Goal: Information Seeking & Learning: Learn about a topic

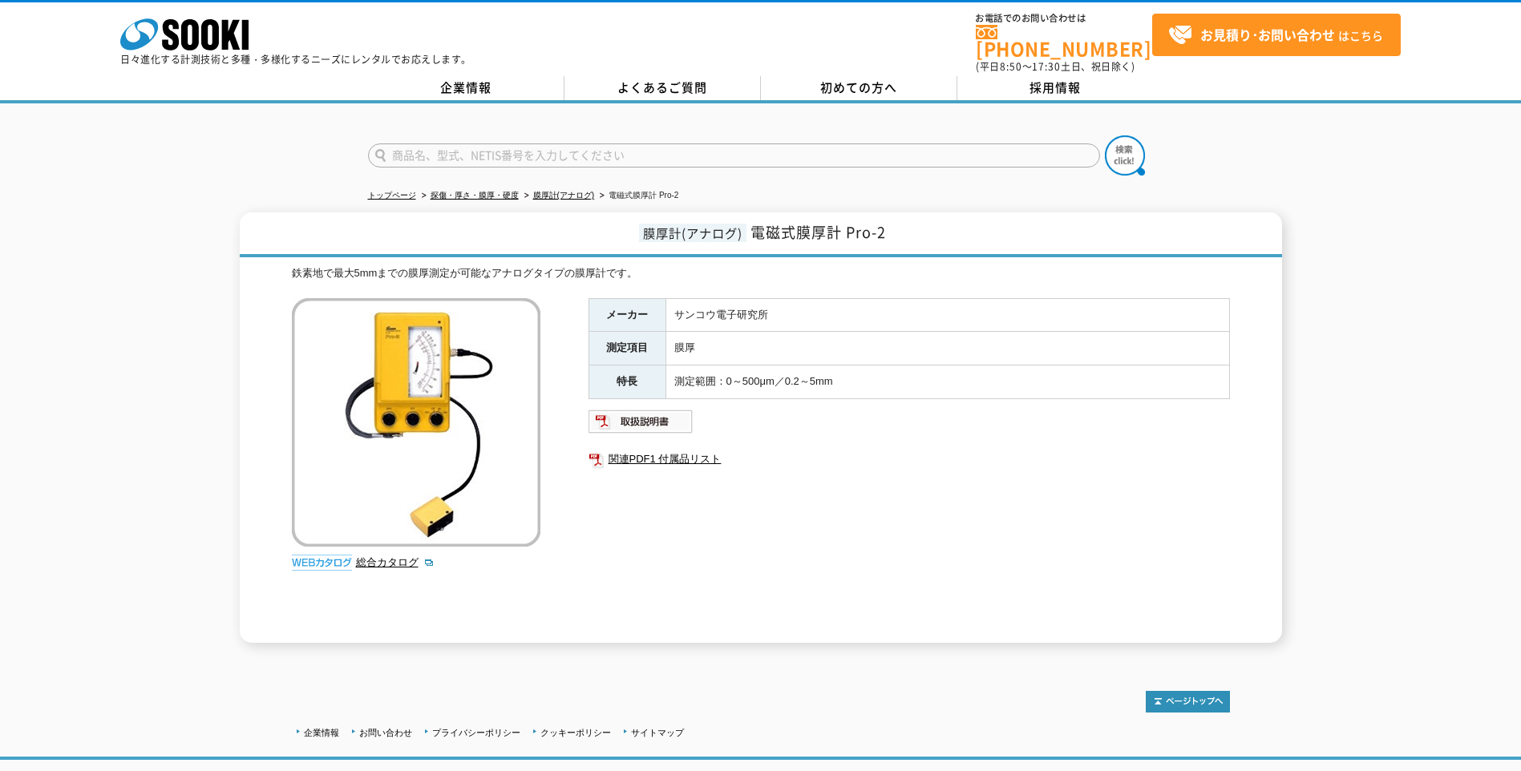
click at [431, 147] on input "text" at bounding box center [734, 156] width 732 height 24
type input "s"
type input "SWT-NEO"
click at [1105, 135] on button at bounding box center [1125, 155] width 40 height 40
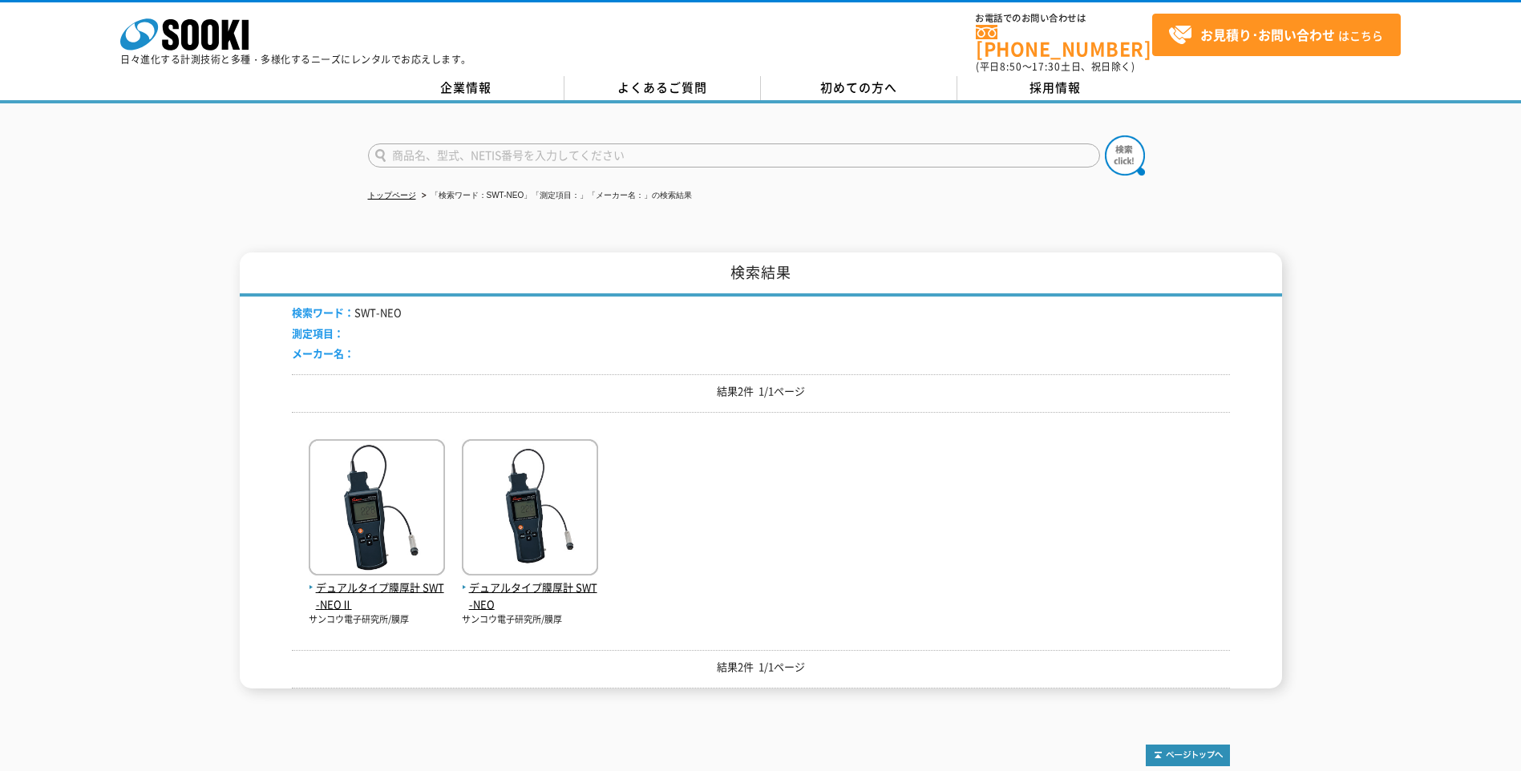
scroll to position [80, 0]
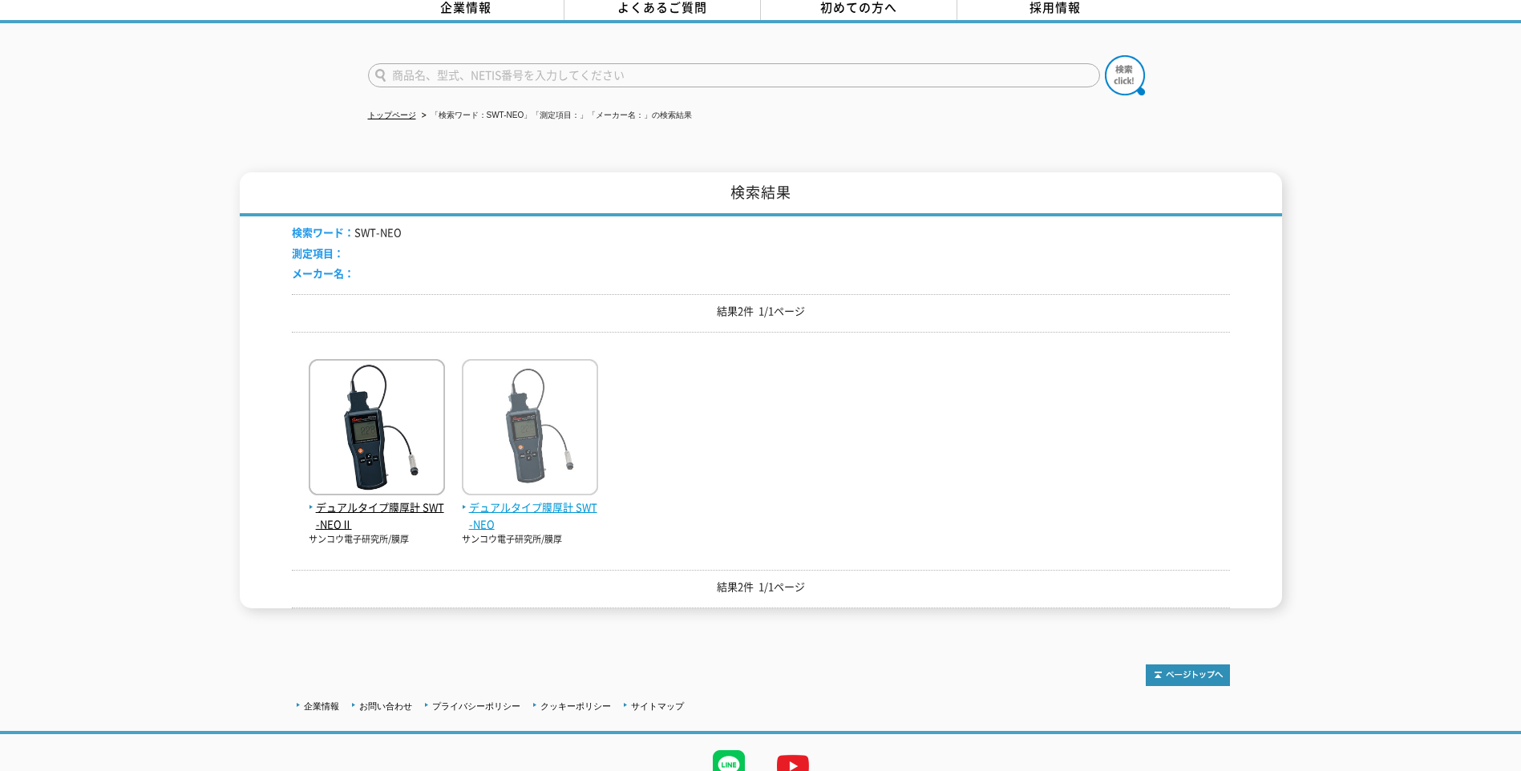
click at [531, 489] on img at bounding box center [530, 429] width 136 height 140
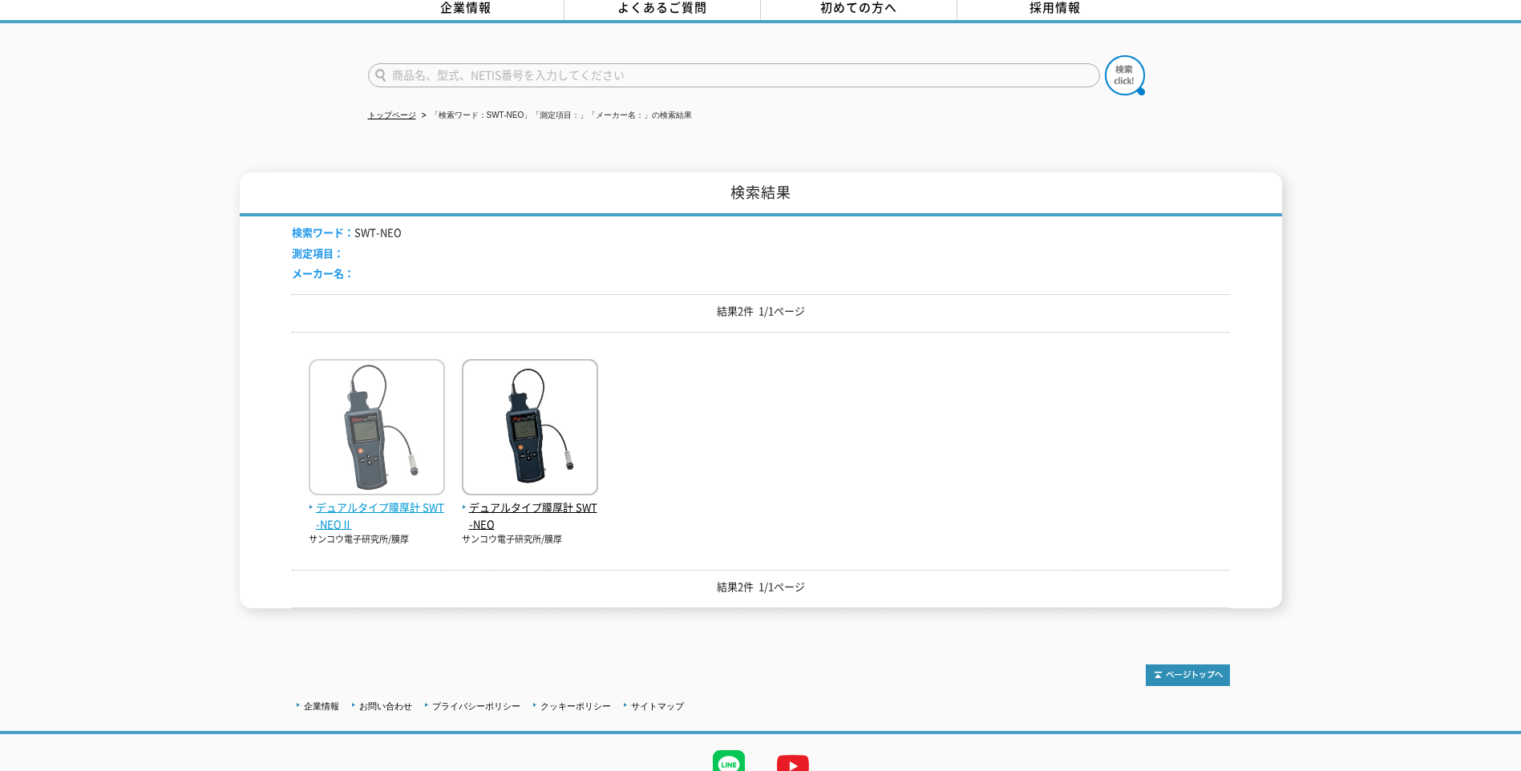
click at [381, 502] on span "デュアルタイプ膜厚計 SWT-NEOⅡ" at bounding box center [377, 516] width 136 height 34
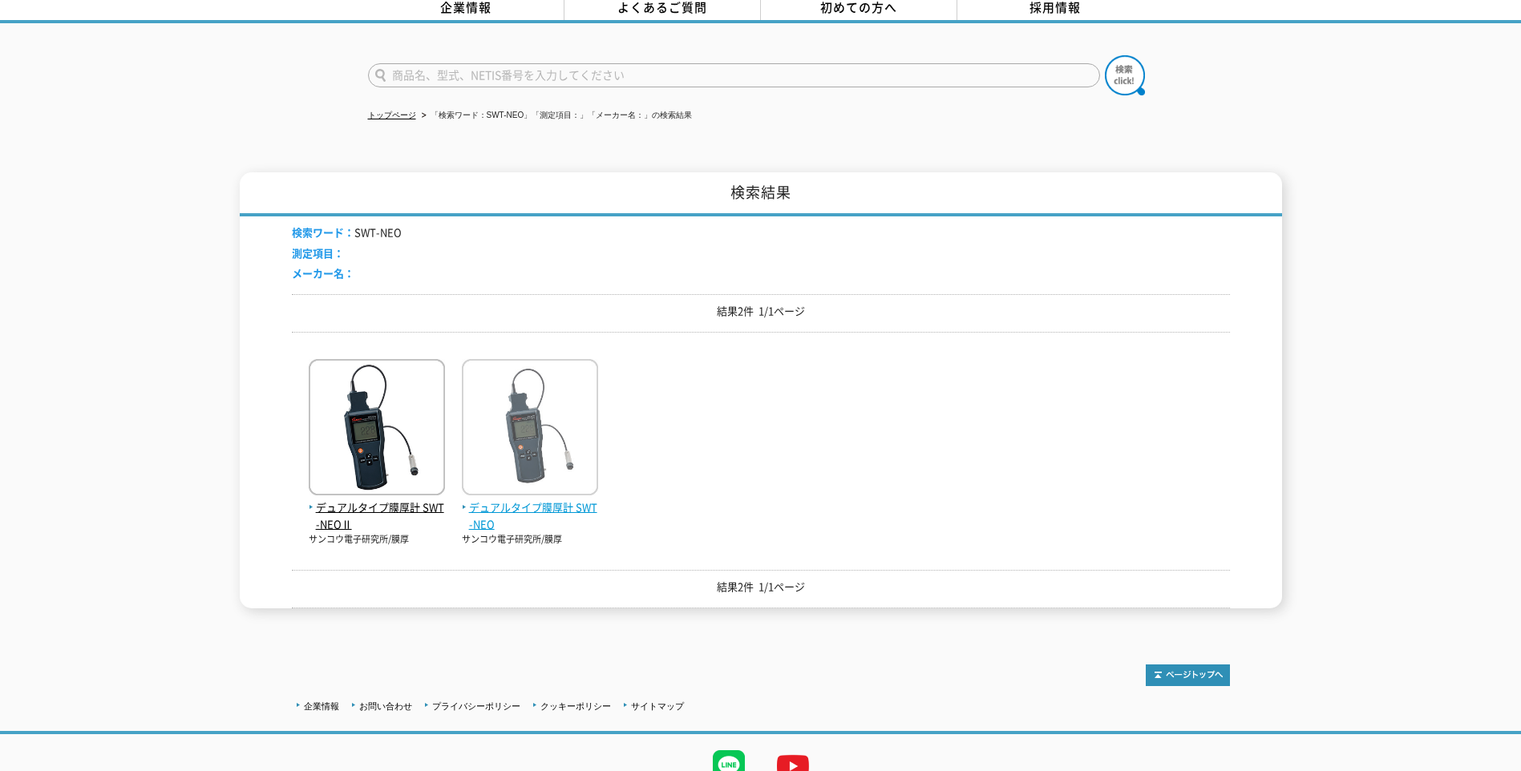
click at [528, 502] on span "デュアルタイプ膜厚計 SWT-NEO" at bounding box center [530, 516] width 136 height 34
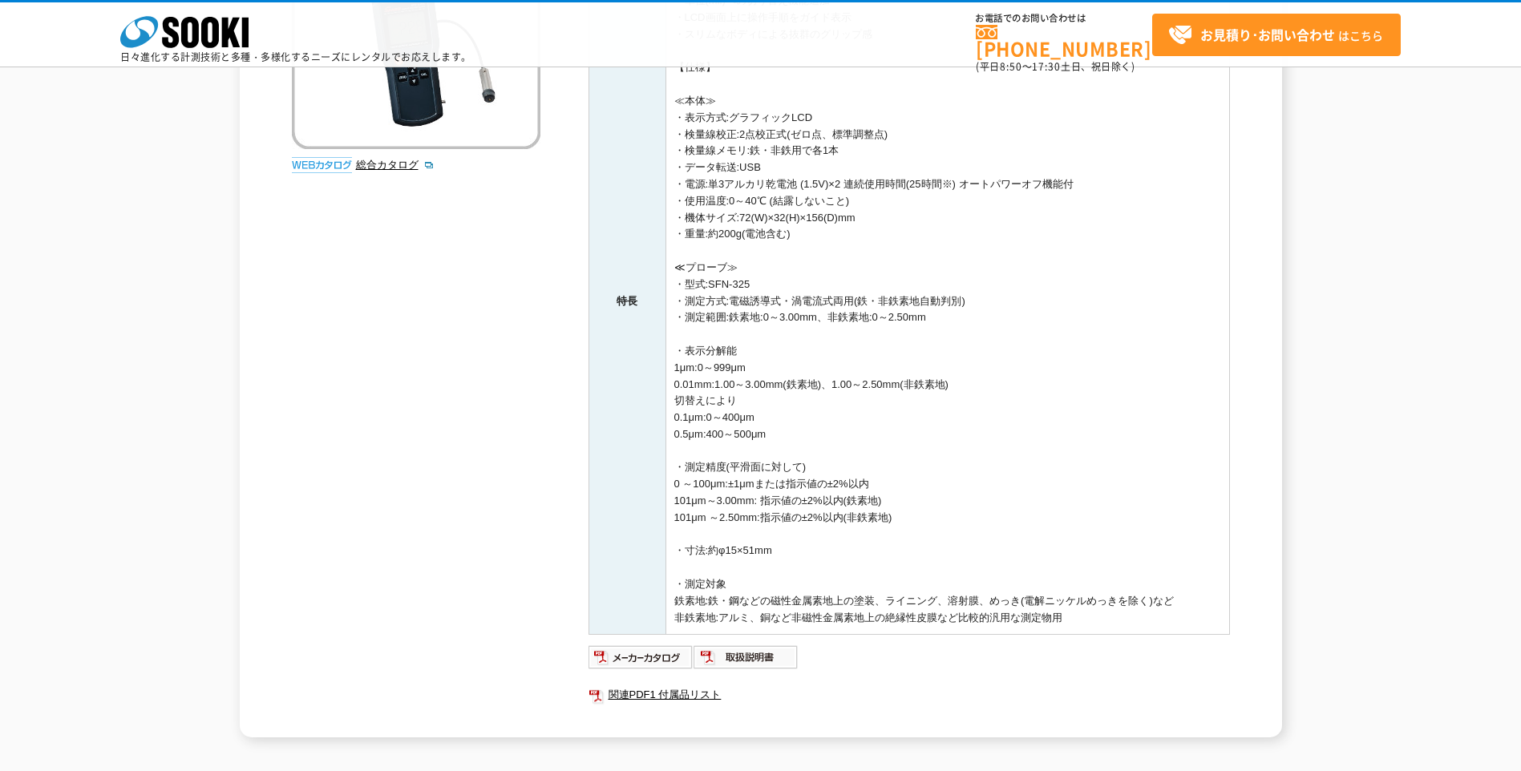
scroll to position [80, 0]
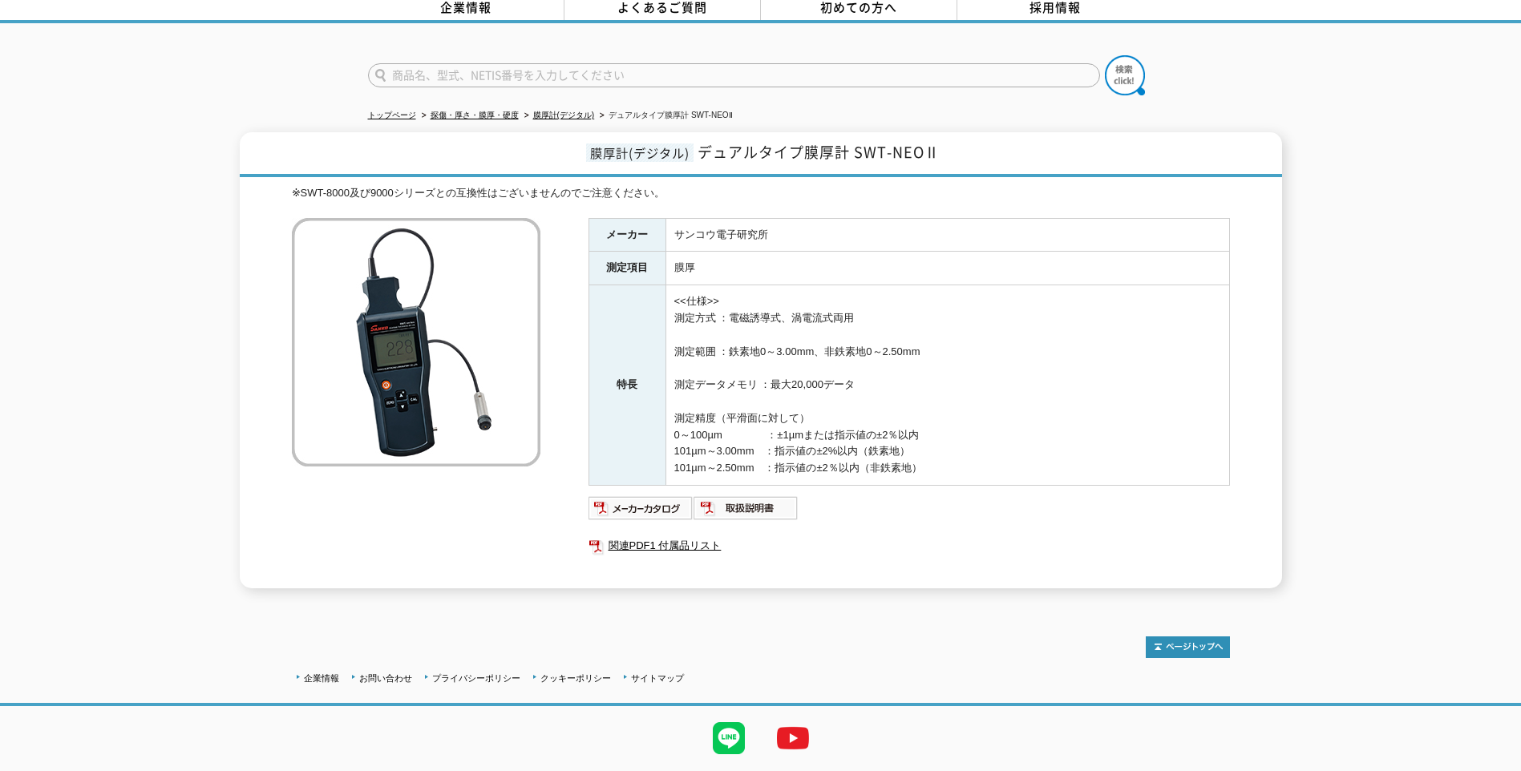
scroll to position [115, 0]
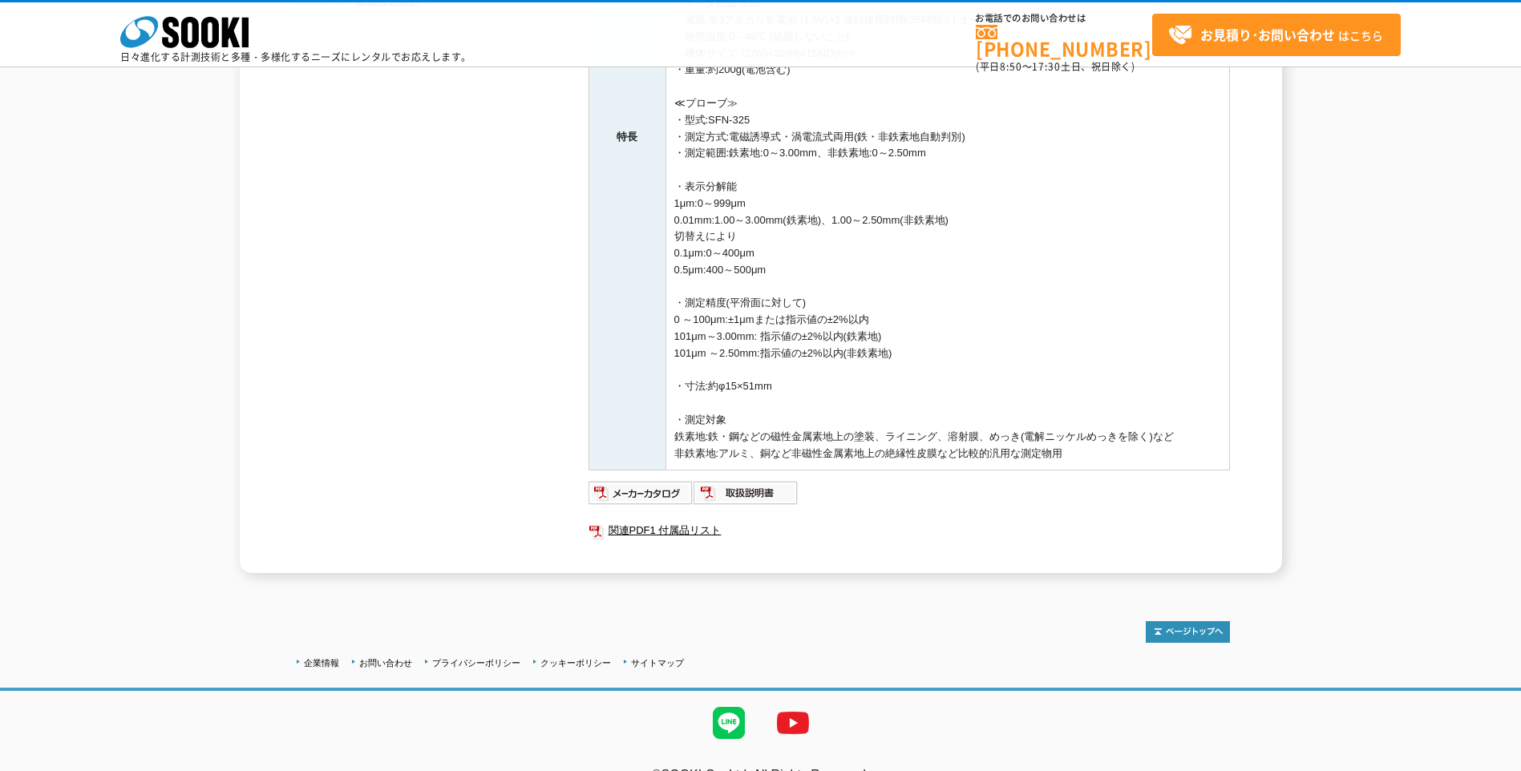
scroll to position [552, 0]
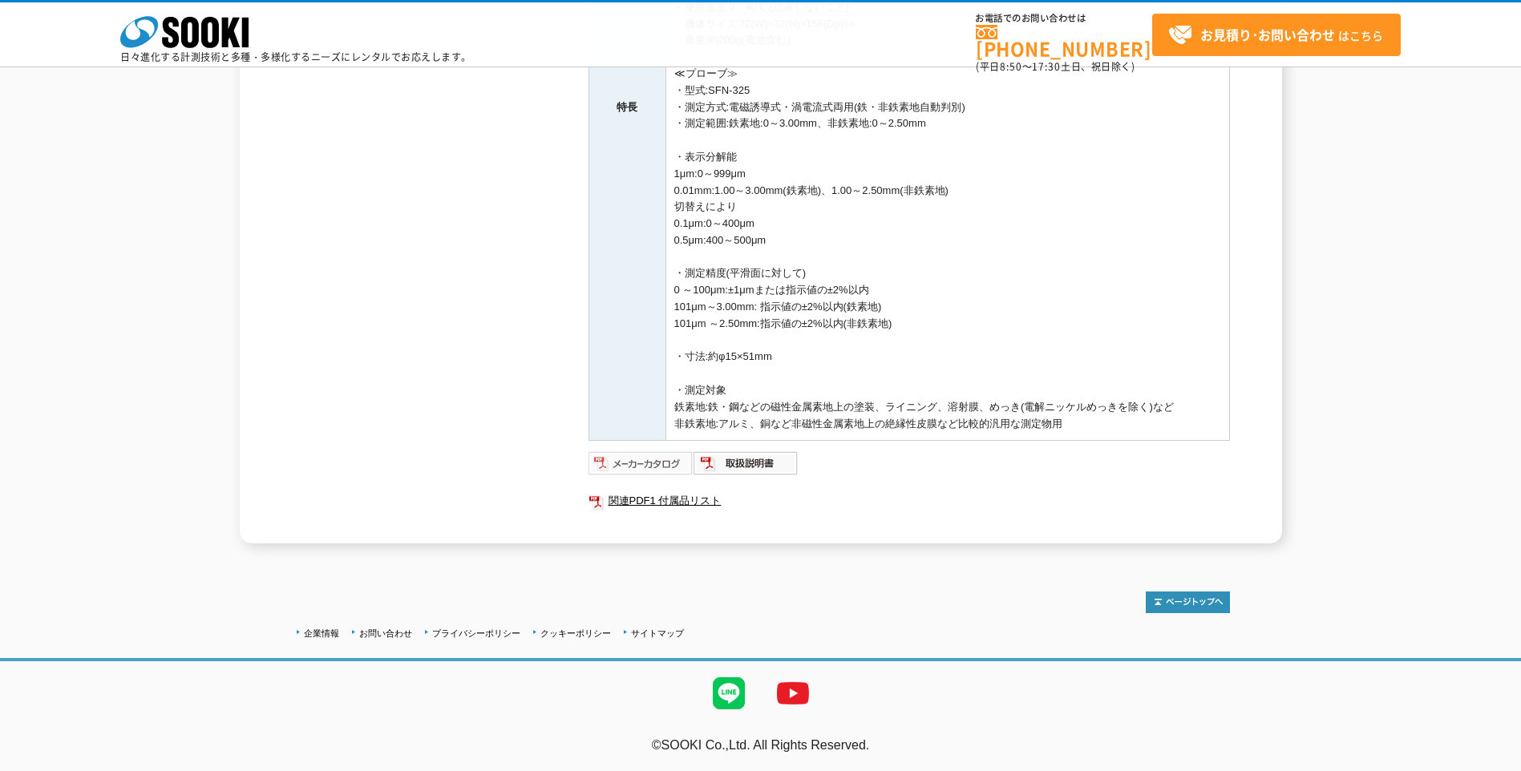
click at [649, 466] on img at bounding box center [640, 464] width 105 height 26
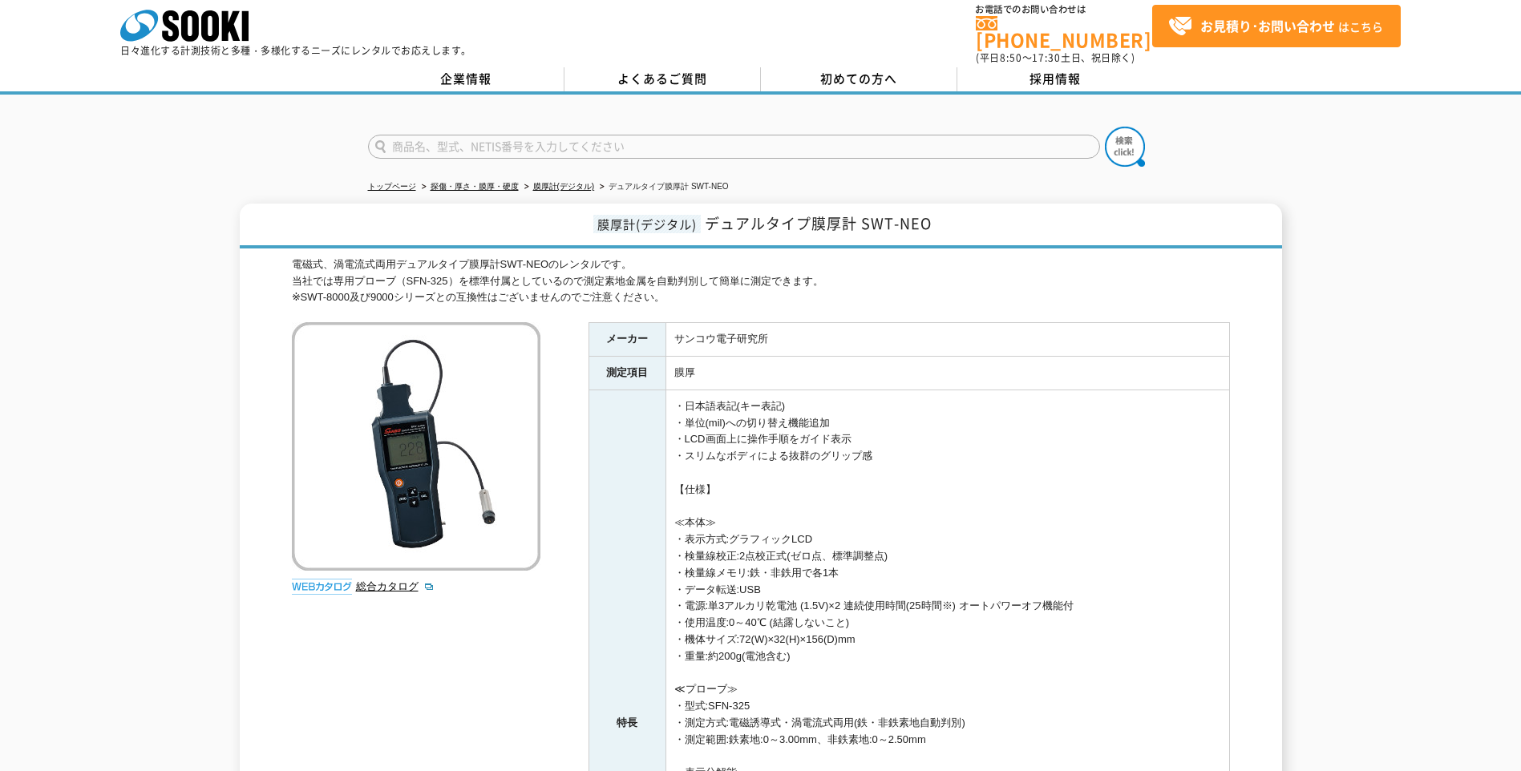
scroll to position [0, 0]
